Goal: Task Accomplishment & Management: Manage account settings

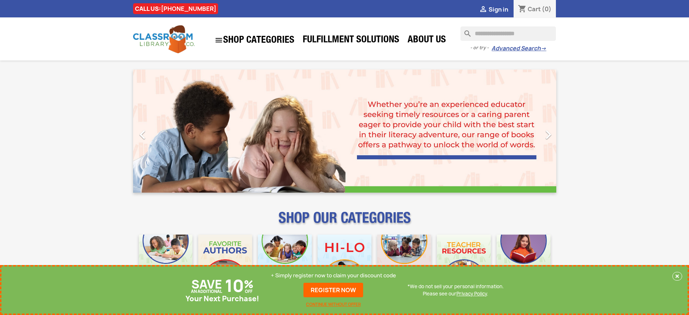
click at [334, 275] on p "+ Simply register now to claim your discount code" at bounding box center [333, 275] width 125 height 7
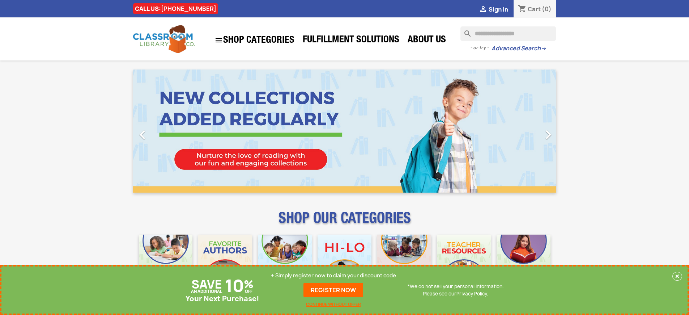
click at [334, 275] on p "+ Simply register now to claim your discount code" at bounding box center [333, 275] width 125 height 7
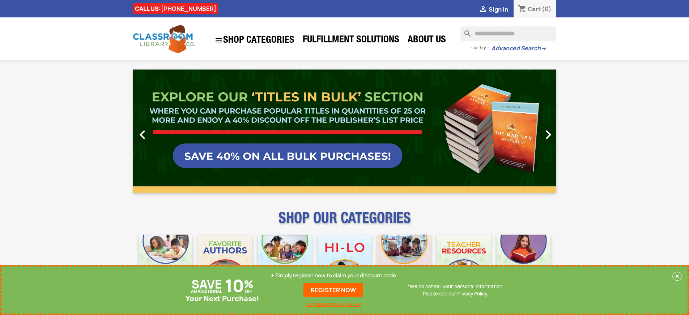
click at [334, 275] on p "+ Simply register now to claim your discount code" at bounding box center [333, 275] width 125 height 7
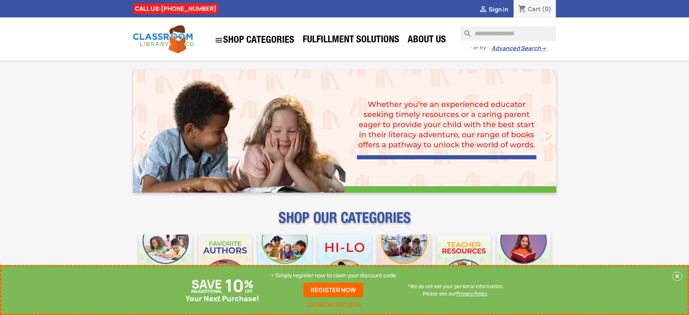
click at [334, 275] on p "+ Simply register now to claim your discount code" at bounding box center [333, 275] width 125 height 7
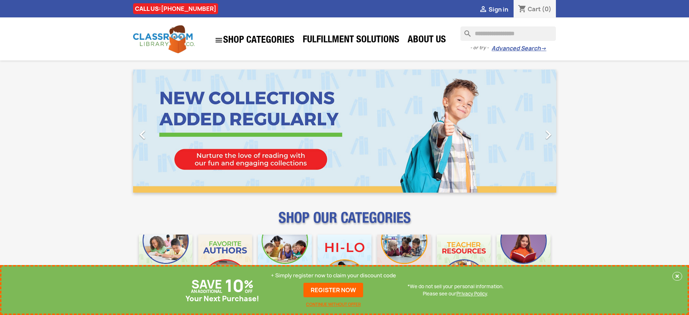
click at [334, 275] on p "+ Simply register now to claim your discount code" at bounding box center [333, 275] width 125 height 7
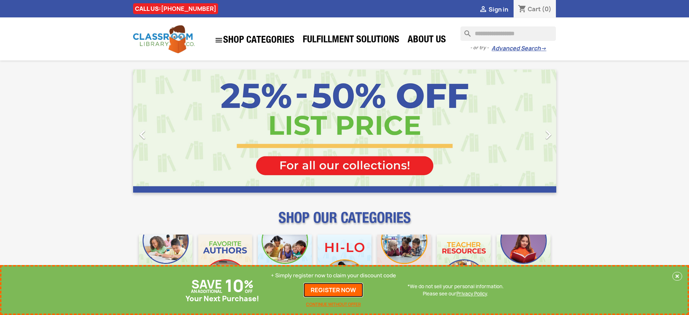
click at [334, 290] on link "REGISTER NOW" at bounding box center [334, 290] width 60 height 14
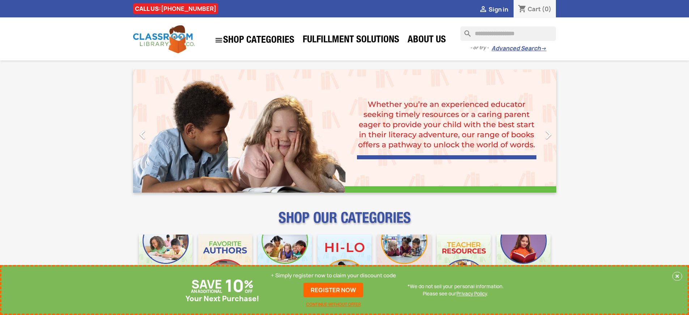
click at [334, 275] on p "+ Simply register now to claim your discount code" at bounding box center [333, 275] width 125 height 7
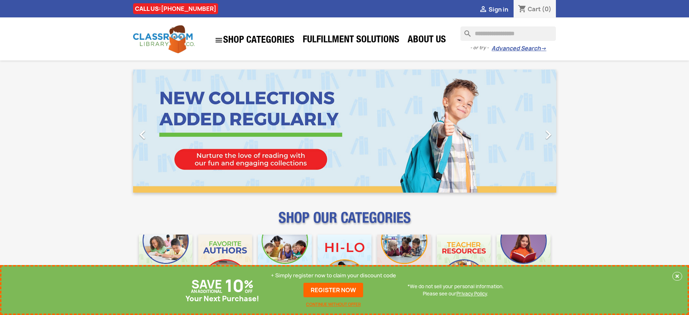
click at [334, 275] on p "+ Simply register now to claim your discount code" at bounding box center [333, 275] width 125 height 7
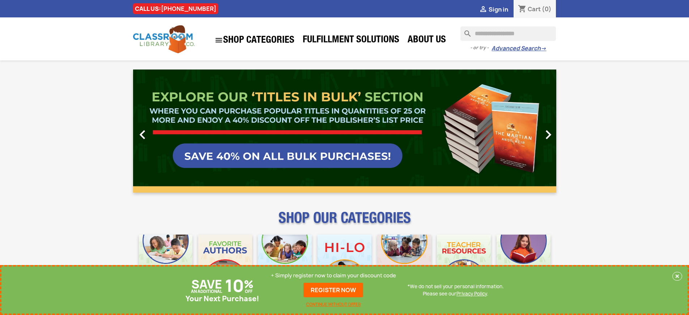
click at [334, 290] on link "REGISTER NOW" at bounding box center [334, 290] width 60 height 14
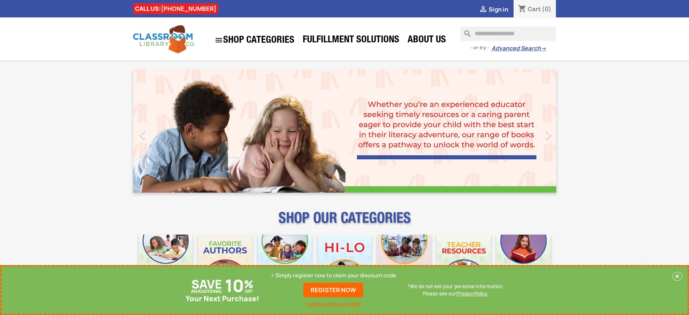
click at [334, 275] on p "+ Simply register now to claim your discount code" at bounding box center [333, 275] width 125 height 7
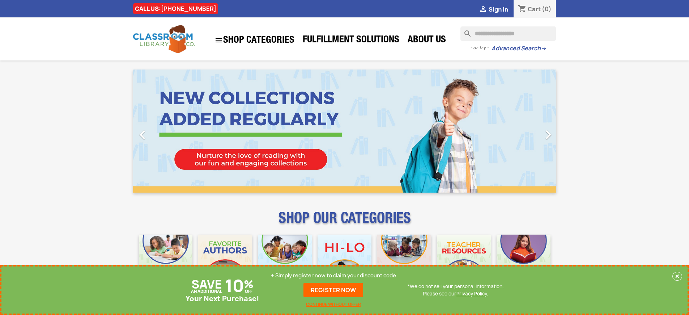
click at [334, 275] on p "+ Simply register now to claim your discount code" at bounding box center [333, 275] width 125 height 7
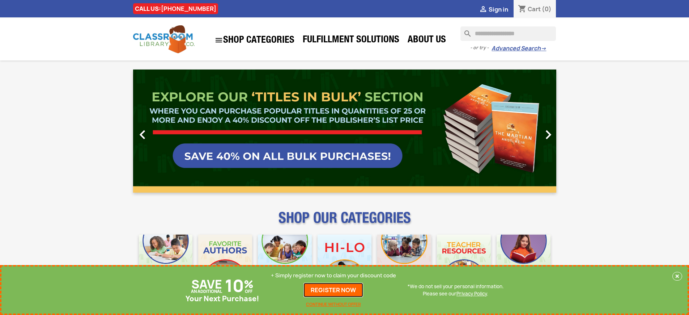
click at [334, 290] on link "REGISTER NOW" at bounding box center [334, 290] width 60 height 14
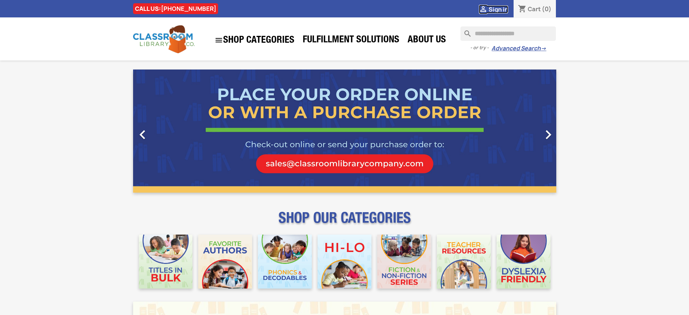
click at [498, 9] on span "Sign in" at bounding box center [499, 9] width 20 height 8
